Goal: Information Seeking & Learning: Understand process/instructions

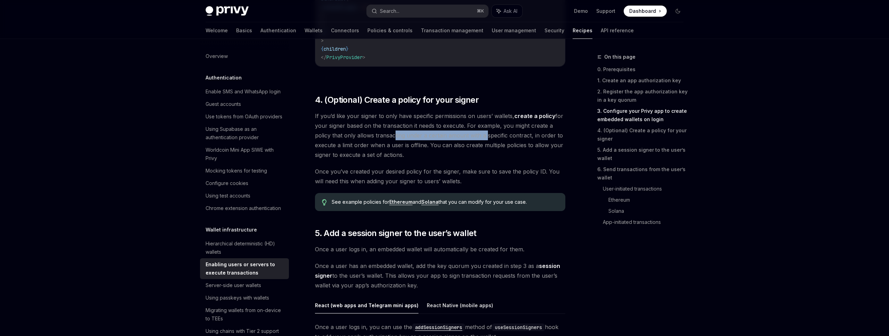
scroll to position [125, 0]
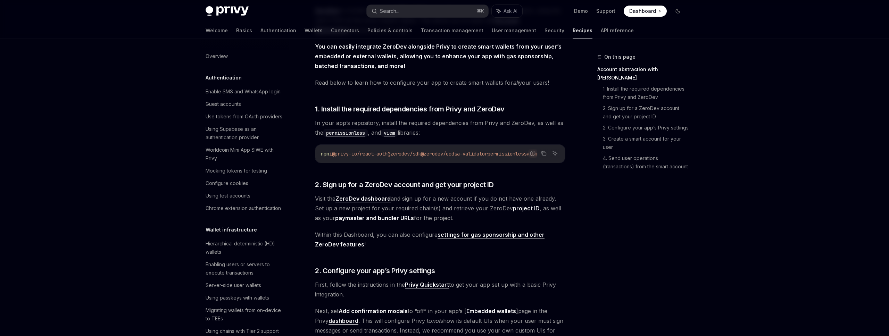
scroll to position [235, 0]
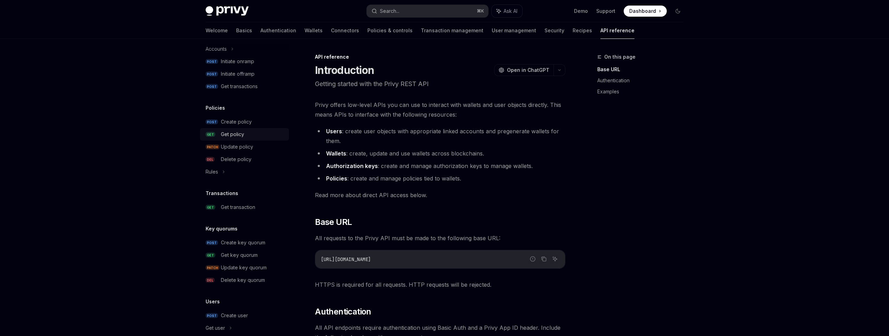
scroll to position [394, 0]
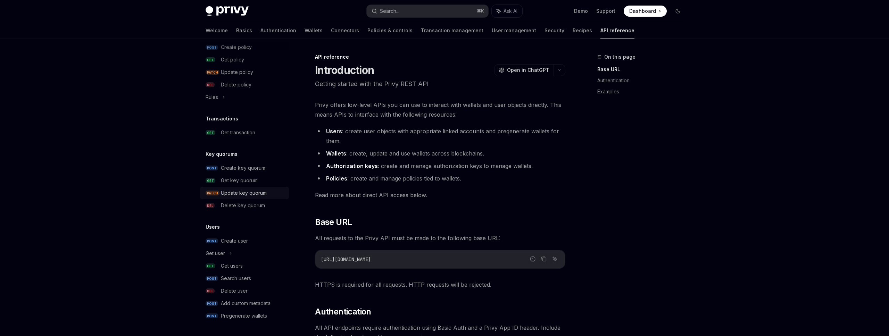
click at [254, 194] on div "Update key quorum" at bounding box center [244, 193] width 46 height 8
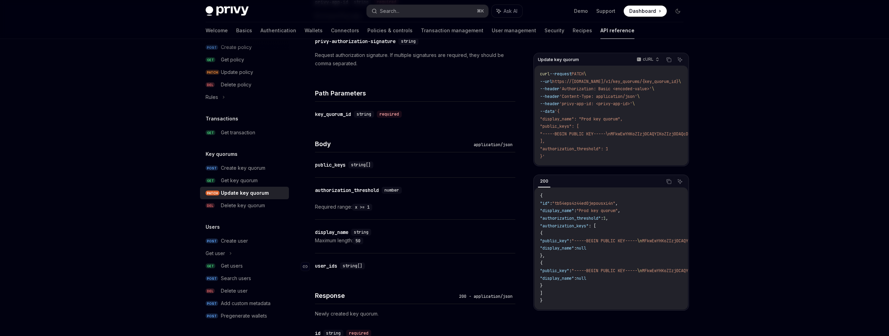
scroll to position [83, 0]
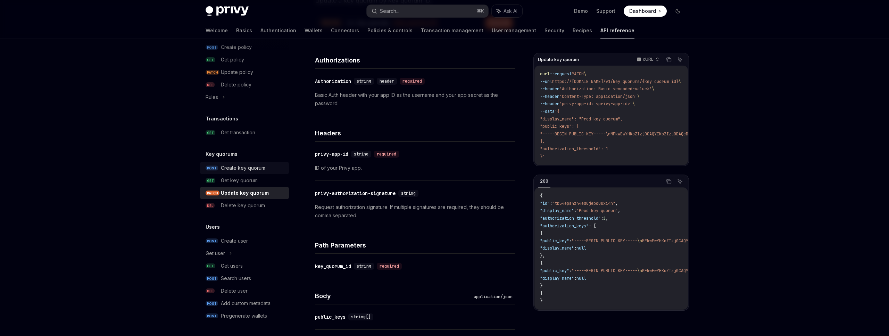
click at [259, 168] on div "Create key quorum" at bounding box center [243, 168] width 44 height 8
type textarea "*"
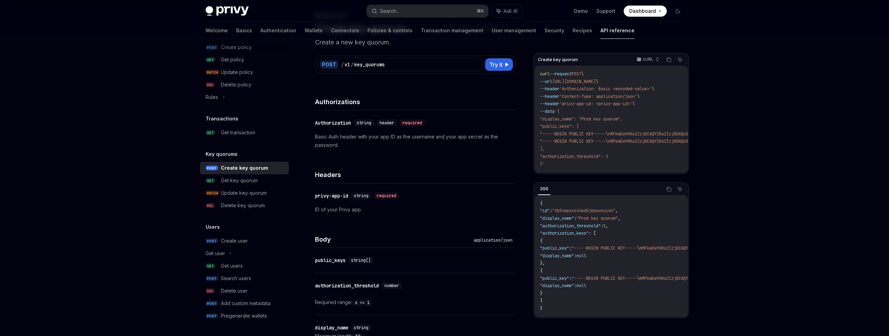
scroll to position [364, 0]
